Goal: Task Accomplishment & Management: Use online tool/utility

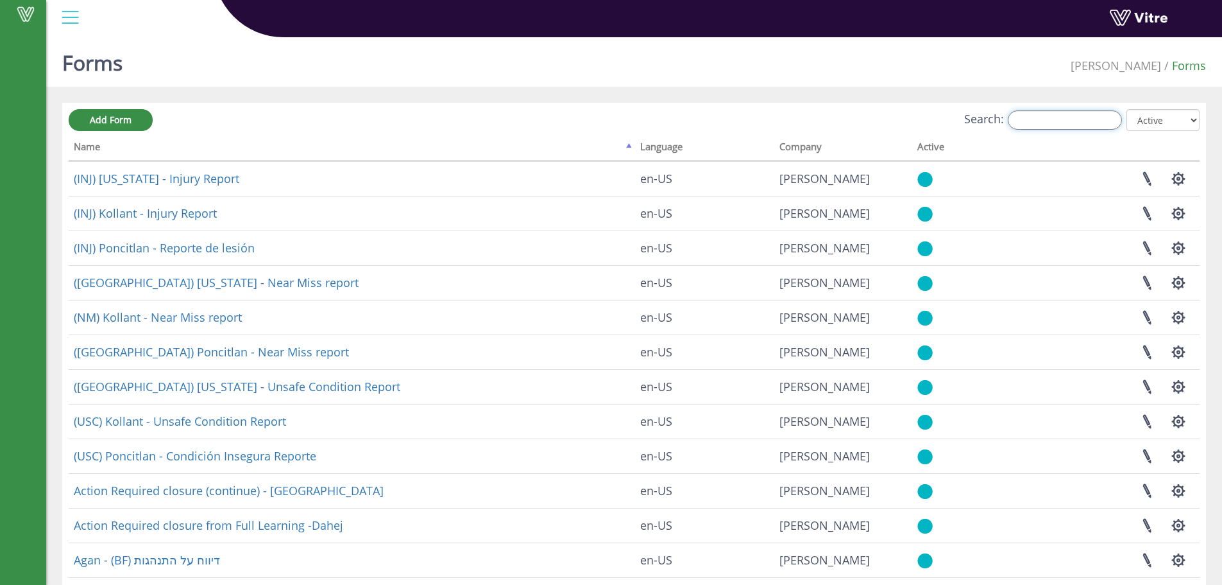
click at [1056, 121] on input "Search:" at bounding box center [1065, 119] width 114 height 19
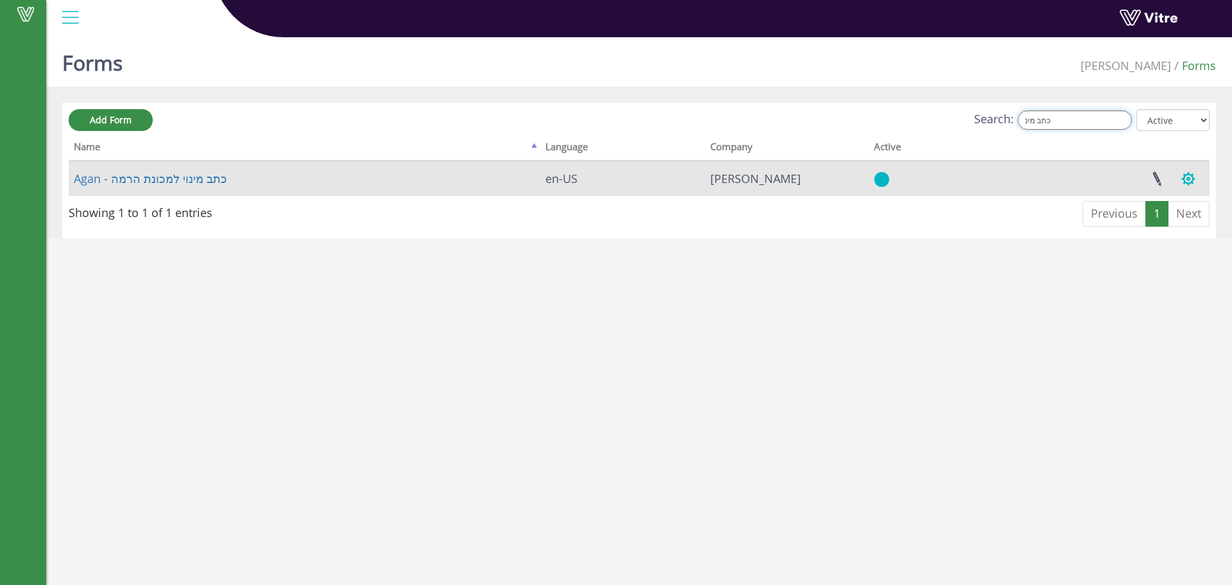
type input "כתב מינ"
click at [1191, 176] on button "button" at bounding box center [1188, 179] width 32 height 34
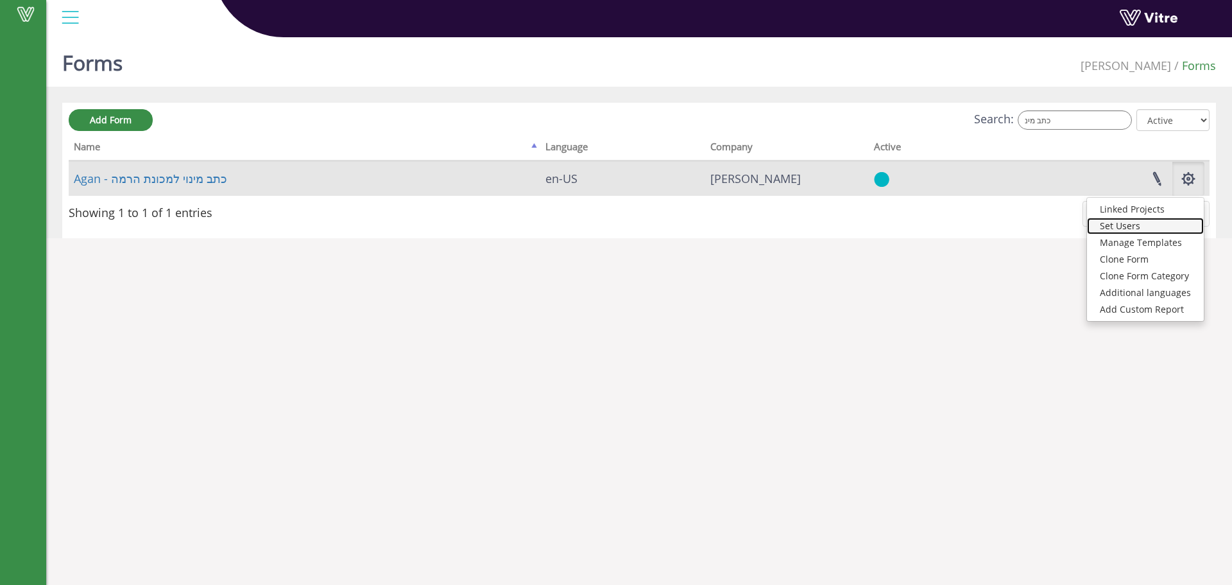
click at [1135, 224] on link "Set Users" at bounding box center [1145, 226] width 117 height 17
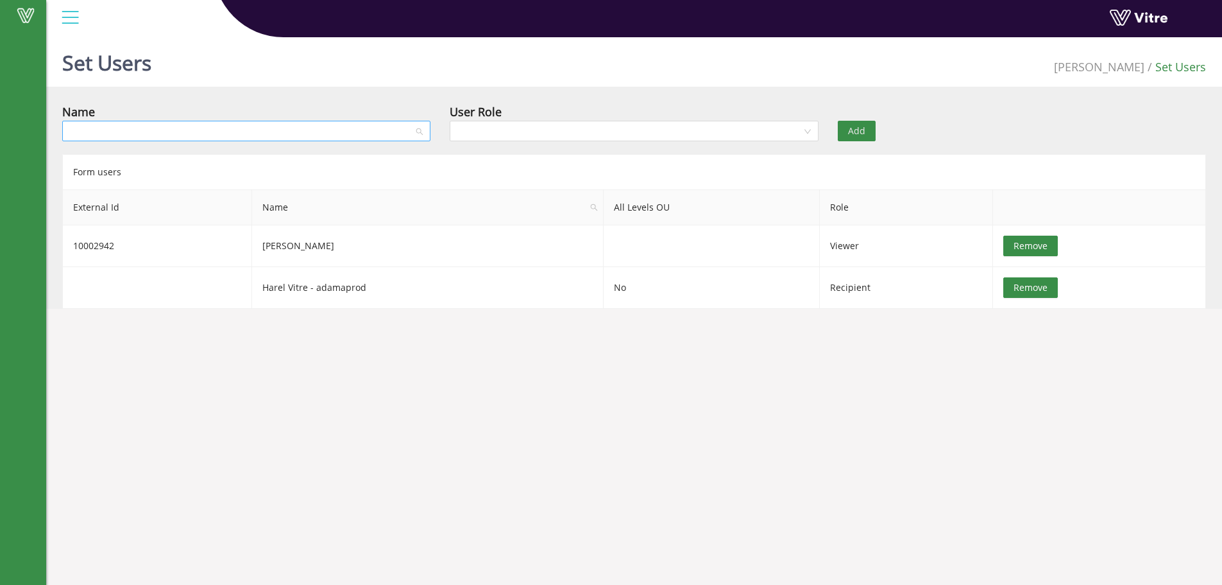
click at [401, 127] on input "search" at bounding box center [242, 130] width 344 height 19
type input "ע"
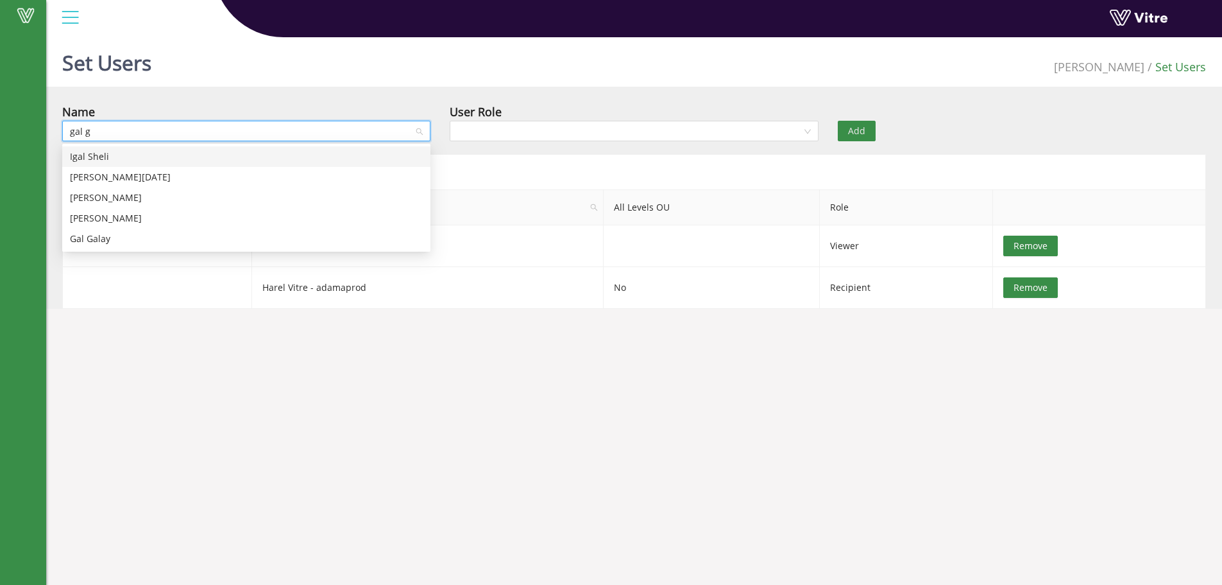
type input "gal ga"
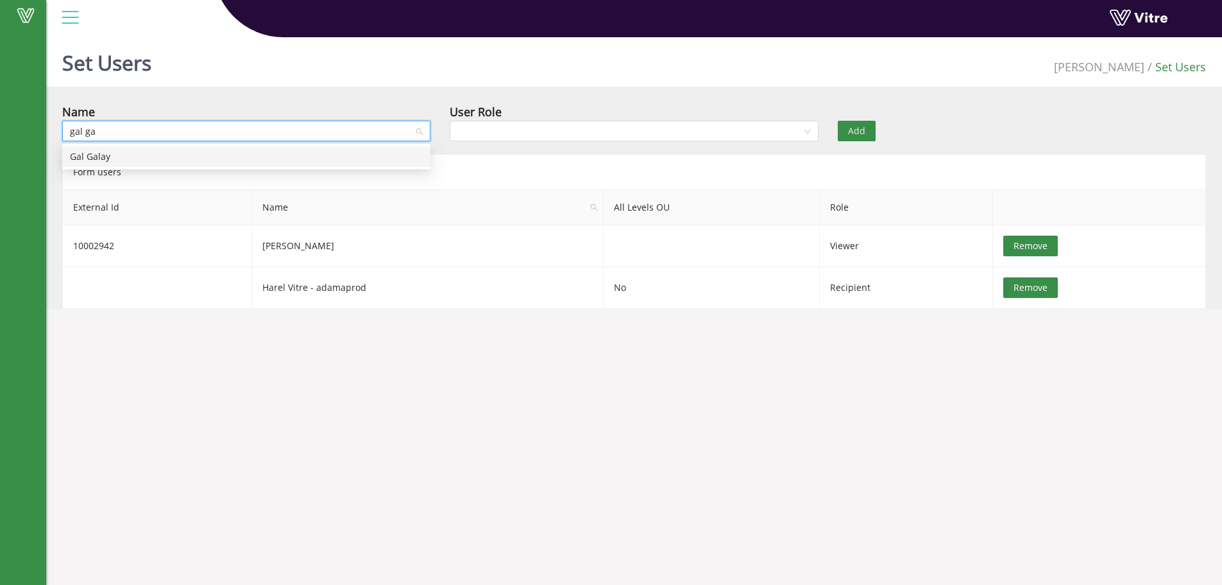
click at [182, 162] on div "Gal Galay" at bounding box center [246, 157] width 353 height 14
click at [547, 133] on input "search" at bounding box center [629, 130] width 344 height 19
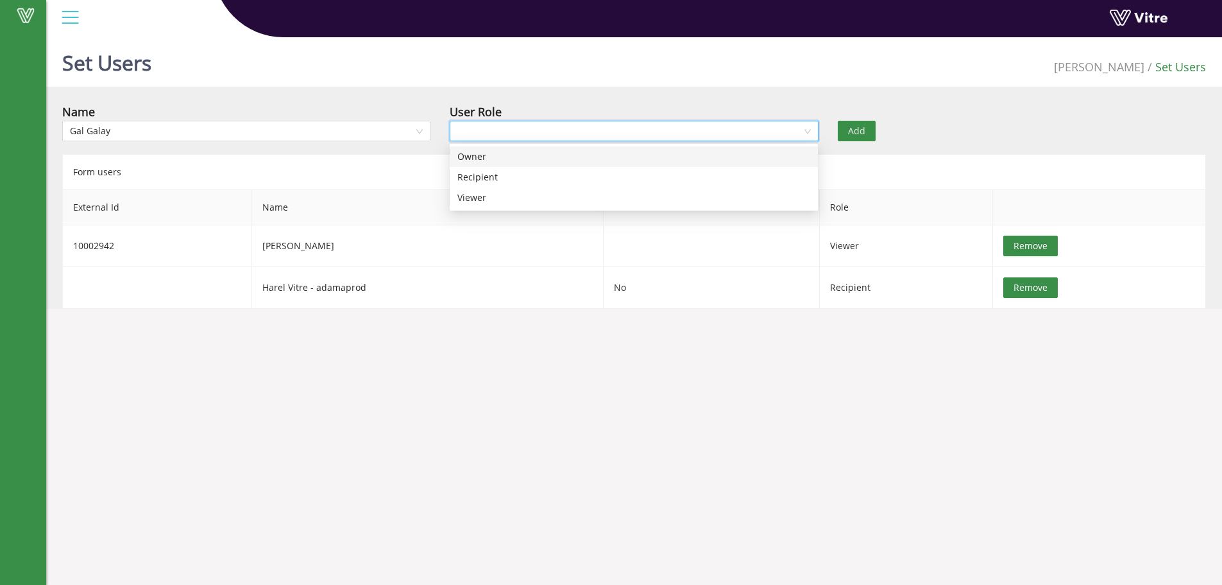
click at [534, 154] on div "Owner" at bounding box center [633, 157] width 353 height 14
click at [847, 131] on button "Add" at bounding box center [857, 131] width 38 height 21
